Goal: Information Seeking & Learning: Learn about a topic

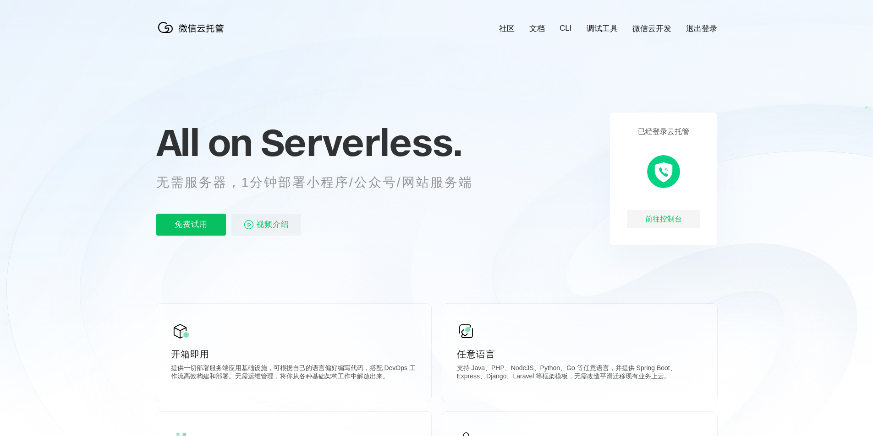
scroll to position [0, 1629]
click at [355, 145] on span "Serverless." at bounding box center [361, 143] width 201 height 46
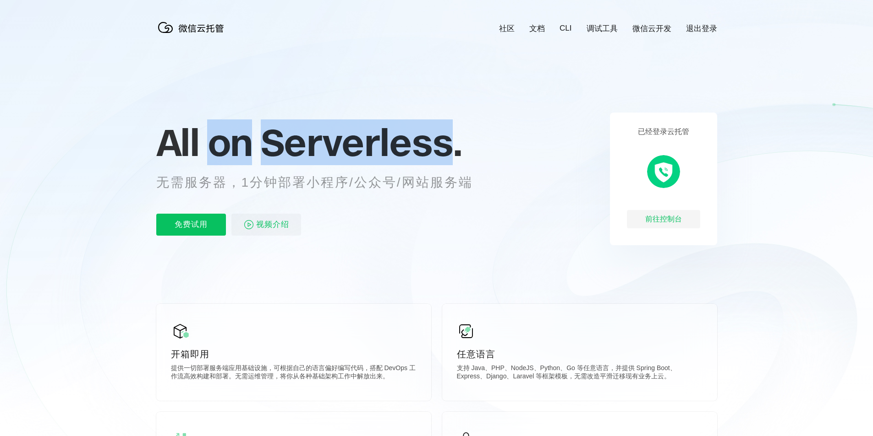
click at [355, 145] on span "Serverless." at bounding box center [361, 143] width 201 height 46
click at [215, 151] on span "All on" at bounding box center [204, 143] width 96 height 46
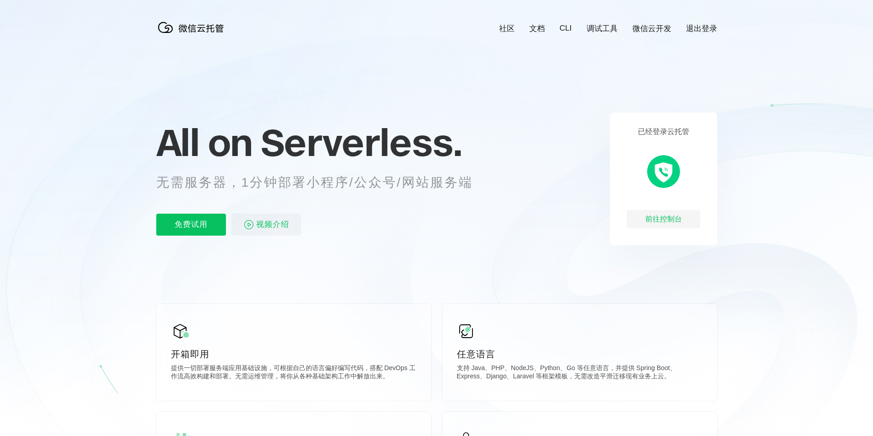
click at [170, 147] on span "All on" at bounding box center [204, 143] width 96 height 46
click at [313, 173] on div "All on Serverless. 无需服务器，1分钟部署小程序/公众号/网站服务端 免费试用 视频介绍" at bounding box center [325, 179] width 339 height 133
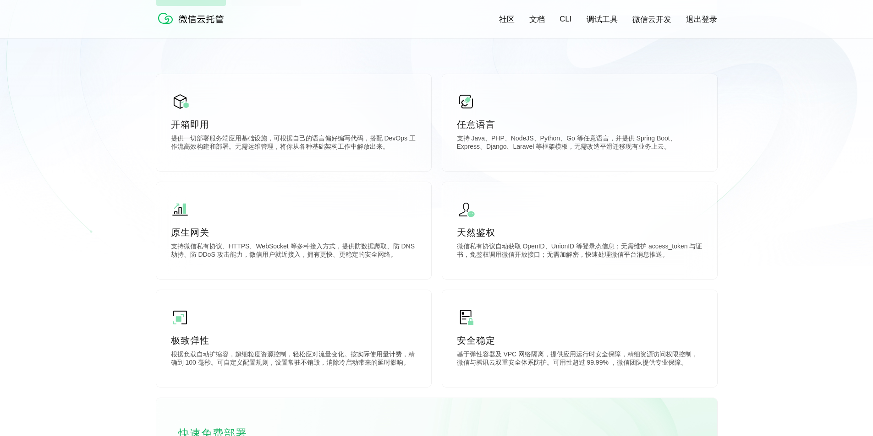
scroll to position [229, 0]
drag, startPoint x: 197, startPoint y: 139, endPoint x: 375, endPoint y: 139, distance: 177.3
click at [375, 139] on p "提供一切部署服务端应用基础设施，可根据自己的语言偏好编写代码，搭配 DevOps 工作流高效构建和部署。无需运维管理，将你从各种基础架构工作中解放出来。" at bounding box center [293, 143] width 245 height 18
click at [324, 146] on p "提供一切部署服务端应用基础设施，可根据自己的语言偏好编写代码，搭配 DevOps 工作流高效构建和部署。无需运维管理，将你从各种基础架构工作中解放出来。" at bounding box center [293, 143] width 245 height 18
click at [492, 145] on p "支持 Java、PHP、NodeJS、Python、Go 等任意语言，并提供 Spring Boot、Express、Django、Laravel 等框架模板…" at bounding box center [579, 143] width 245 height 18
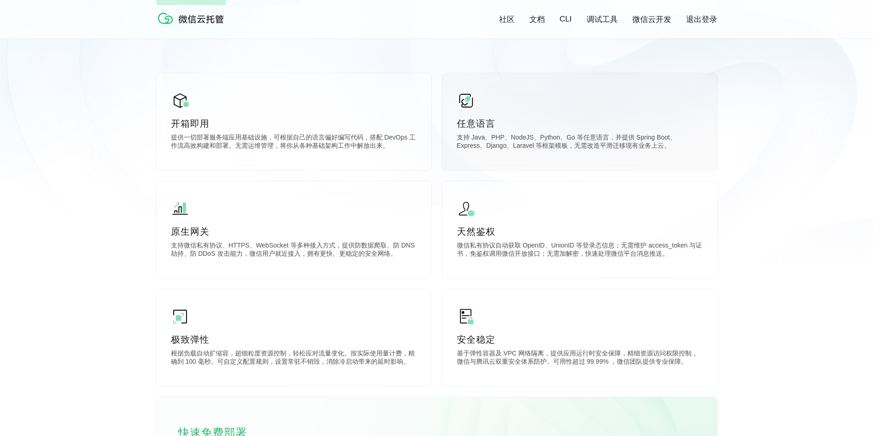
click at [562, 145] on p "支持 Java、PHP、NodeJS、Python、Go 等任意语言，并提供 Spring Boot、Express、Django、Laravel 等框架模板…" at bounding box center [579, 143] width 245 height 18
click at [597, 145] on p "支持 Java、PHP、NodeJS、Python、Go 等任意语言，并提供 Spring Boot、Express、Django、Laravel 等框架模板…" at bounding box center [579, 143] width 245 height 18
click at [509, 151] on p "支持 Java、PHP、NodeJS、Python、Go 等任意语言，并提供 Spring Boot、Express、Django、Laravel 等框架模板…" at bounding box center [579, 143] width 245 height 18
click at [474, 139] on p "支持 Java、PHP、NodeJS、Python、Go 等任意语言，并提供 Spring Boot、Express、Django、Laravel 等框架模板…" at bounding box center [579, 143] width 245 height 18
click at [493, 137] on p "支持 Java、PHP、NodeJS、Python、Go 等任意语言，并提供 Spring Boot、Express、Django、Laravel 等框架模板…" at bounding box center [579, 143] width 245 height 18
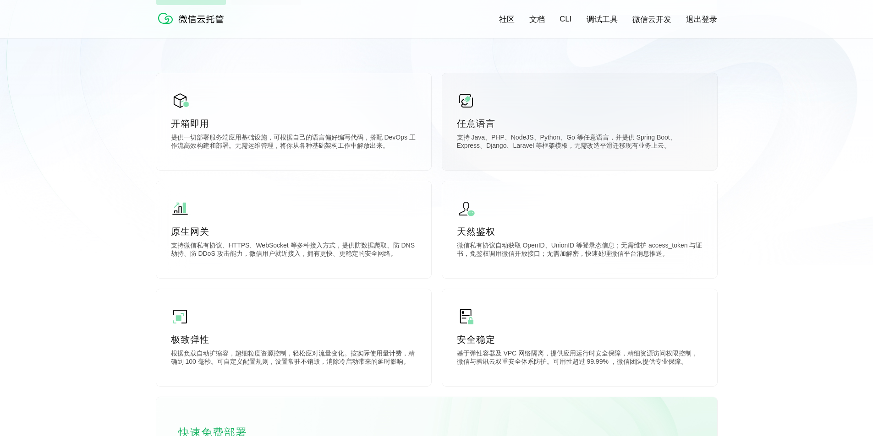
click at [544, 136] on p "支持 Java、PHP、NodeJS、Python、Go 等任意语言，并提供 Spring Boot、Express、Django、Laravel 等框架模板…" at bounding box center [579, 143] width 245 height 18
click at [475, 227] on p "天然鉴权" at bounding box center [579, 231] width 245 height 13
click at [474, 249] on p "微信私有协议自动获取 OpenID、UnionID 等登录态信息；无需维护 access_token 与证书，免鉴权调用微信开放接口；无需加解密，快速处理微信…" at bounding box center [579, 251] width 245 height 18
click at [526, 248] on p "微信私有协议自动获取 OpenID、UnionID 等登录态信息；无需维护 access_token 与证书，免鉴权调用微信开放接口；无需加解密，快速处理微信…" at bounding box center [579, 251] width 245 height 18
click at [529, 246] on p "微信私有协议自动获取 OpenID、UnionID 等登录态信息；无需维护 access_token 与证书，免鉴权调用微信开放接口；无需加解密，快速处理微信…" at bounding box center [579, 251] width 245 height 18
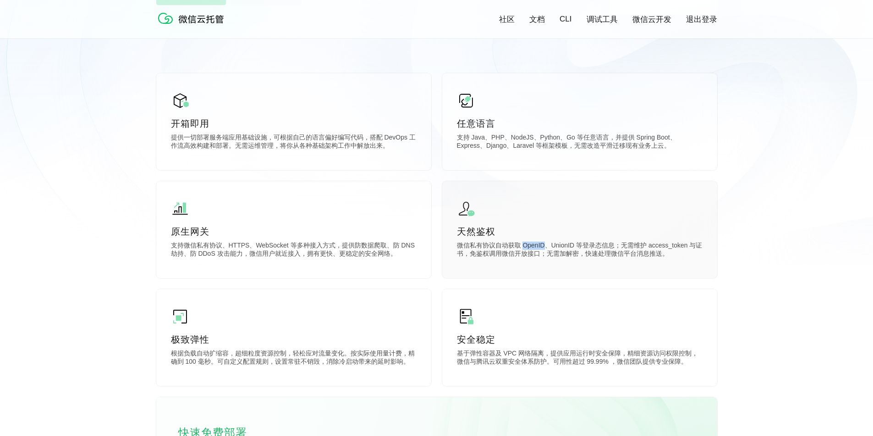
click at [529, 246] on p "微信私有协议自动获取 OpenID、UnionID 等登录态信息；无需维护 access_token 与证书，免鉴权调用微信开放接口；无需加解密，快速处理微信…" at bounding box center [579, 251] width 245 height 18
click at [563, 246] on p "微信私有协议自动获取 OpenID、UnionID 等登录态信息；无需维护 access_token 与证书，免鉴权调用微信开放接口；无需加解密，快速处理微信…" at bounding box center [579, 251] width 245 height 18
click at [603, 245] on p "微信私有协议自动获取 OpenID、UnionID 等登录态信息；无需维护 access_token 与证书，免鉴权调用微信开放接口；无需加解密，快速处理微信…" at bounding box center [579, 251] width 245 height 18
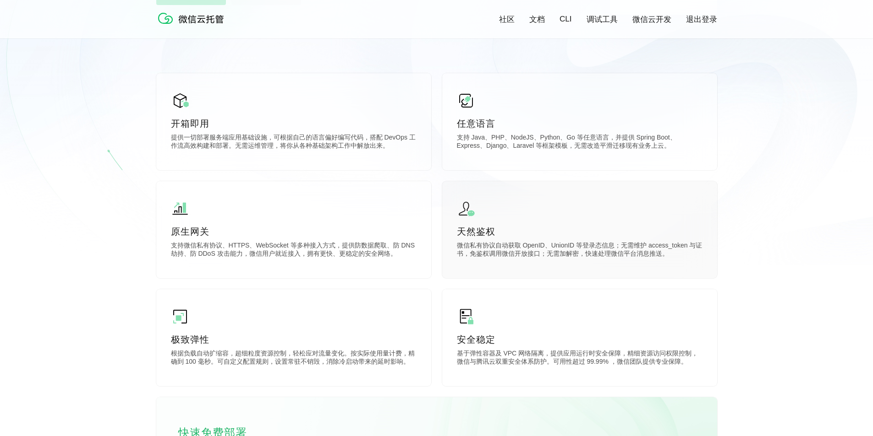
click at [590, 247] on p "微信私有协议自动获取 OpenID、UnionID 等登录态信息；无需维护 access_token 与证书，免鉴权调用微信开放接口；无需加解密，快速处理微信…" at bounding box center [579, 251] width 245 height 18
click at [631, 247] on p "微信私有协议自动获取 OpenID、UnionID 等登录态信息；无需维护 access_token 与证书，免鉴权调用微信开放接口；无需加解密，快速处理微信…" at bounding box center [579, 251] width 245 height 18
click at [667, 247] on p "微信私有协议自动获取 OpenID、UnionID 等登录态信息；无需维护 access_token 与证书，免鉴权调用微信开放接口；无需加解密，快速处理微信…" at bounding box center [579, 251] width 245 height 18
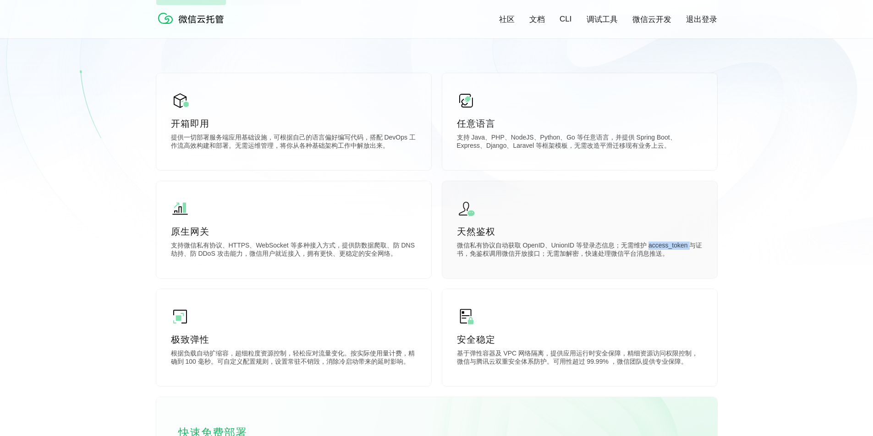
click at [667, 247] on p "微信私有协议自动获取 OpenID、UnionID 等登录态信息；无需维护 access_token 与证书，免鉴权调用微信开放接口；无需加解密，快速处理微信…" at bounding box center [579, 251] width 245 height 18
click at [592, 255] on p "微信私有协议自动获取 OpenID、UnionID 等登录态信息；无需维护 access_token 与证书，免鉴权调用微信开放接口；无需加解密，快速处理微信…" at bounding box center [579, 251] width 245 height 18
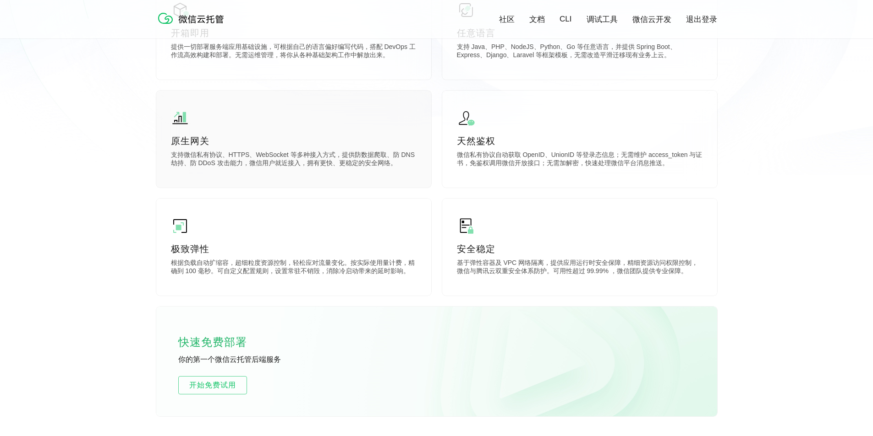
scroll to position [321, 0]
click at [221, 159] on p "支持微信私有协议、HTTPS、WebSocket 等多种接入方式，提供防数据爬取、防 DNS 劫持、防 DDoS 攻击能力，微信用户就近接入，拥有更快、更稳定…" at bounding box center [293, 159] width 245 height 18
click at [240, 227] on div "极致弹性 根据负载自动扩缩容，超细粒度资源控制，轻松应对流量变化。按实际使用量计费，精确到 100 毫秒。可自定义配置规则，设置常驻不销毁，消除冷启动带来的延…" at bounding box center [293, 246] width 275 height 97
click at [537, 255] on p "安全稳定" at bounding box center [579, 248] width 245 height 13
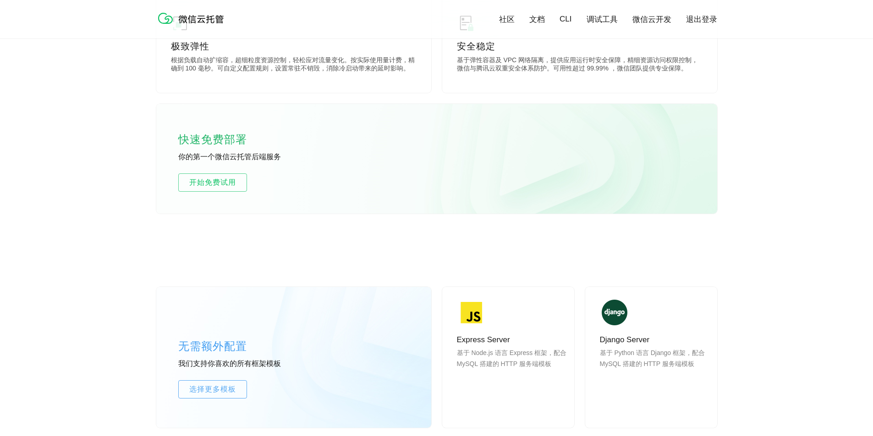
scroll to position [550, 0]
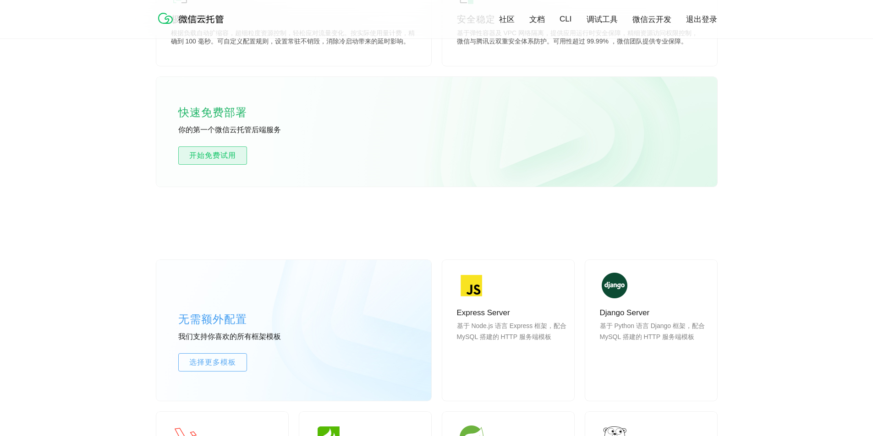
click at [220, 161] on span "开始免费试用" at bounding box center [213, 155] width 68 height 11
